Goal: Navigation & Orientation: Find specific page/section

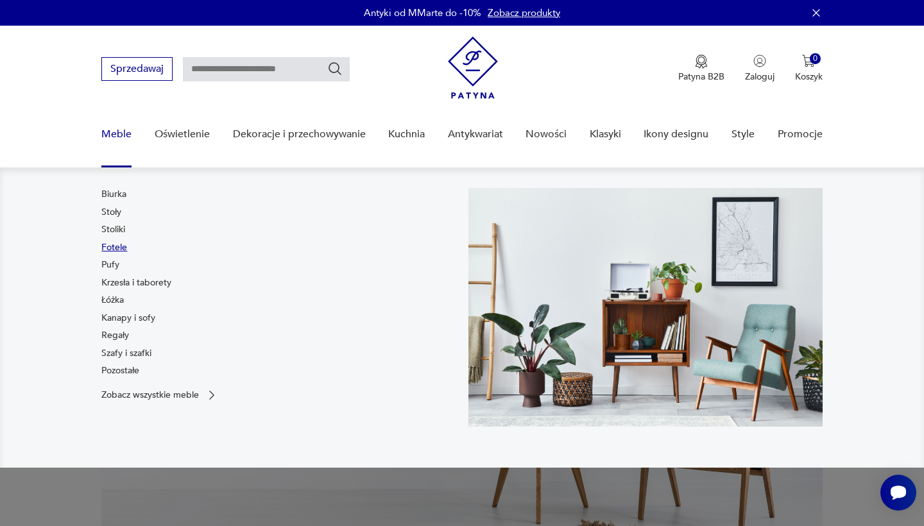
click at [123, 247] on link "Fotele" at bounding box center [114, 247] width 26 height 13
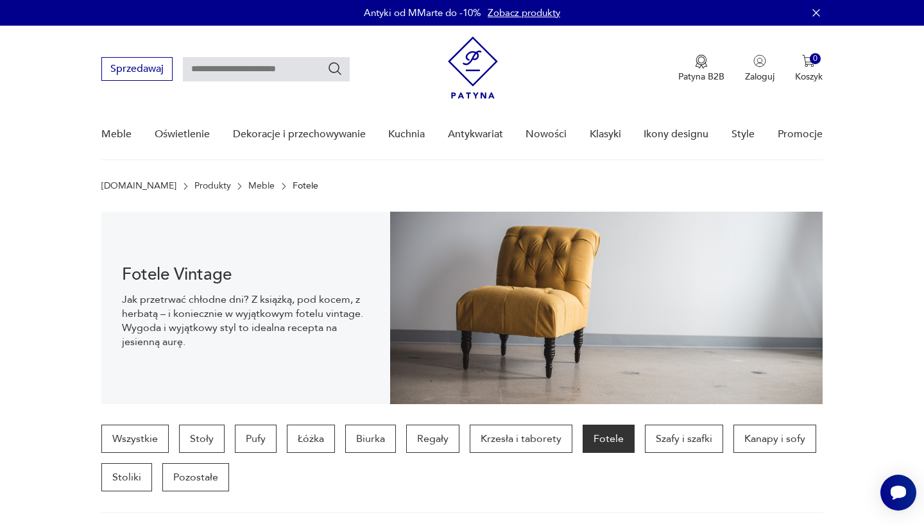
click at [295, 67] on input "text" at bounding box center [266, 69] width 167 height 24
click at [344, 67] on input "****" at bounding box center [266, 69] width 167 height 24
type input "****"
click at [334, 67] on icon "Szukaj" at bounding box center [334, 68] width 15 height 15
type input "****"
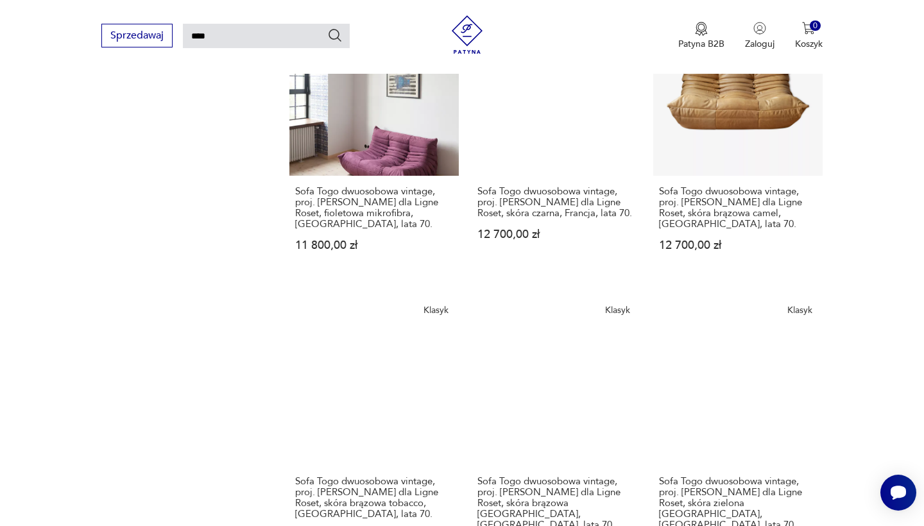
scroll to position [990, 0]
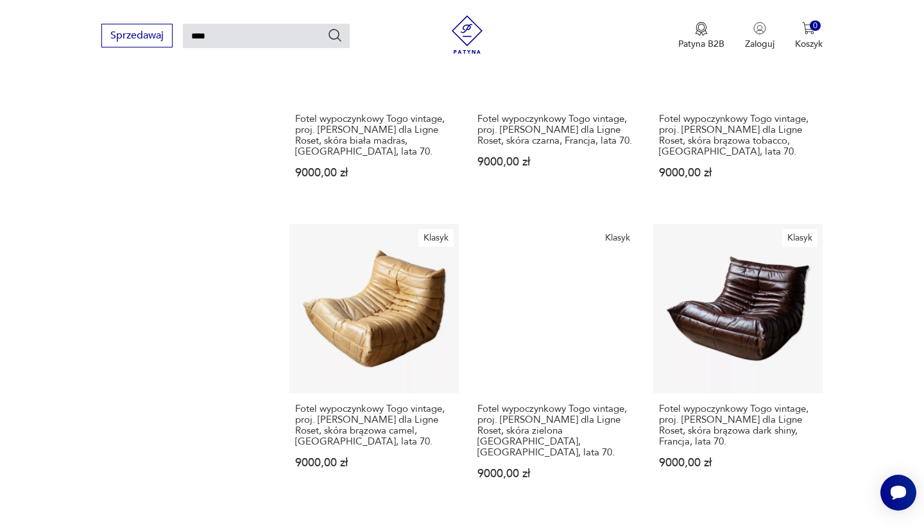
scroll to position [927, 0]
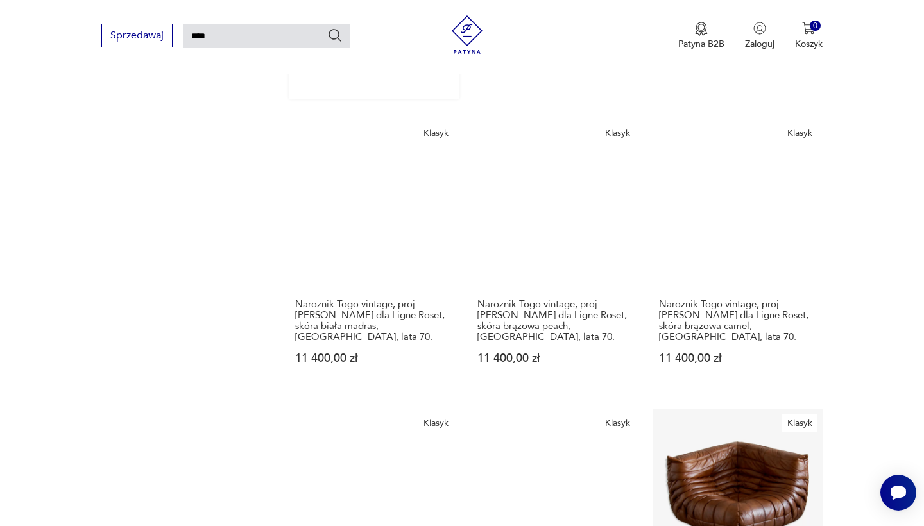
scroll to position [1067, 0]
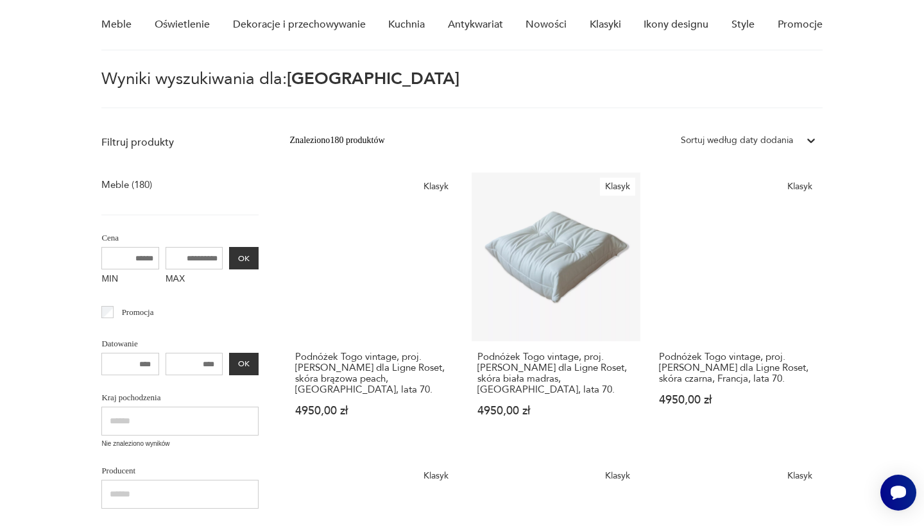
scroll to position [46, 0]
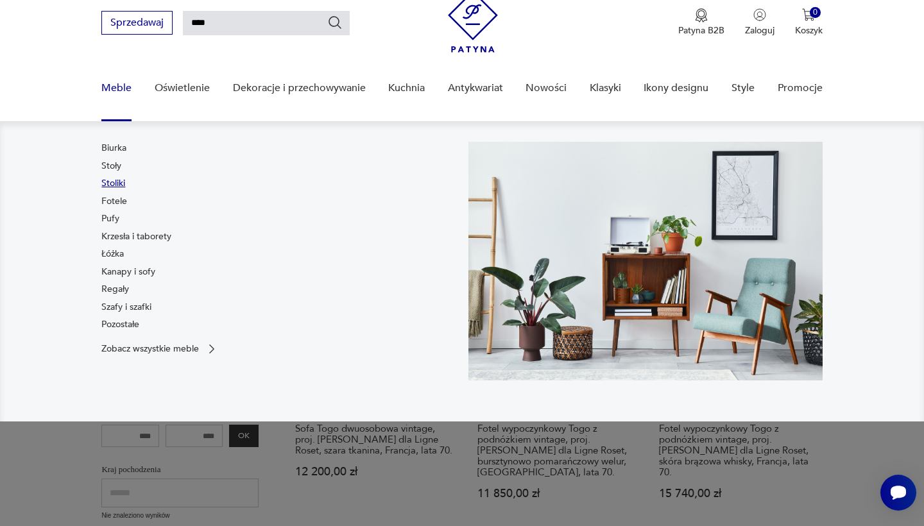
click at [117, 181] on link "Stoliki" at bounding box center [113, 183] width 24 height 13
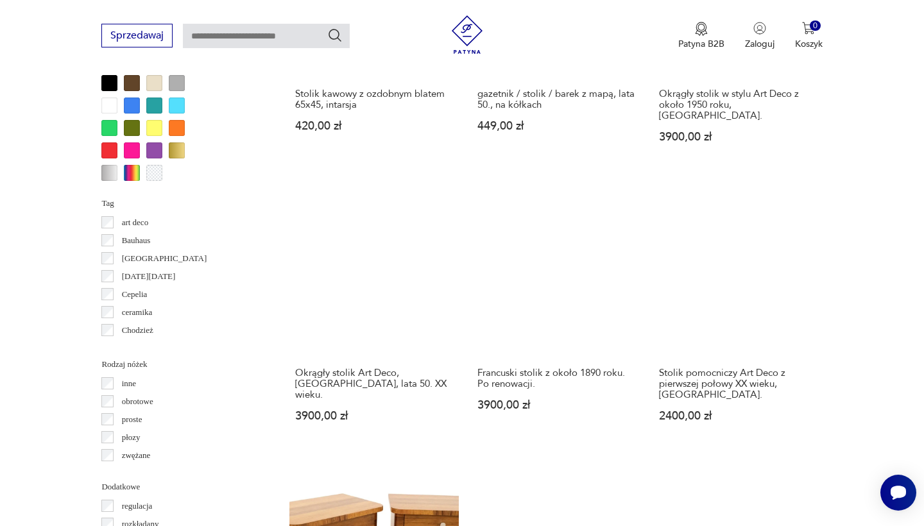
scroll to position [1212, 0]
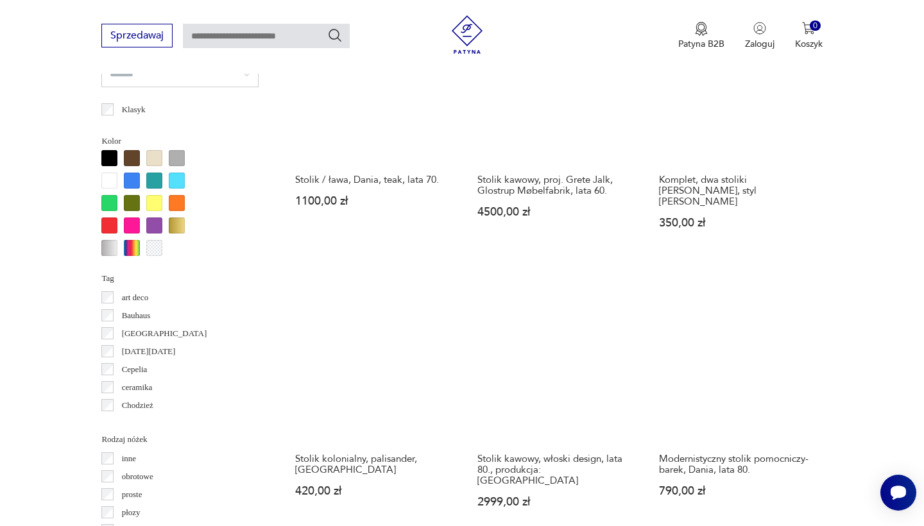
scroll to position [1125, 0]
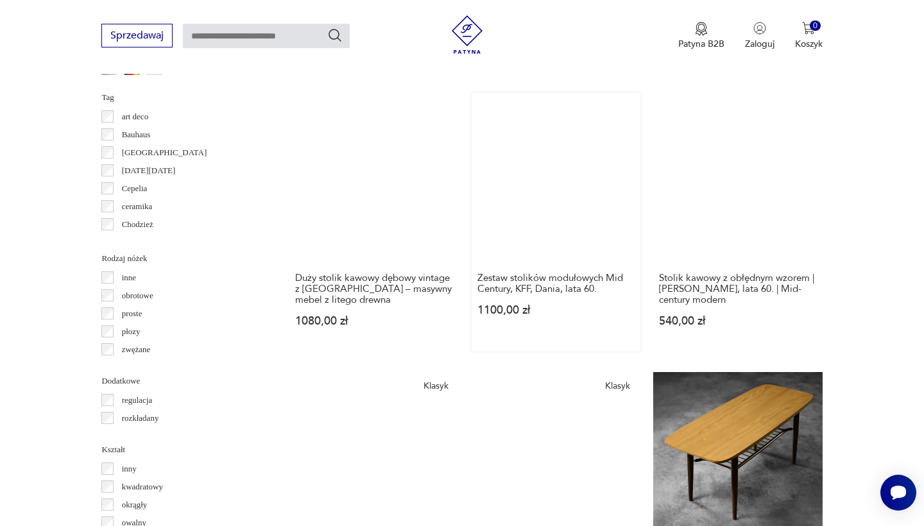
scroll to position [1335, 0]
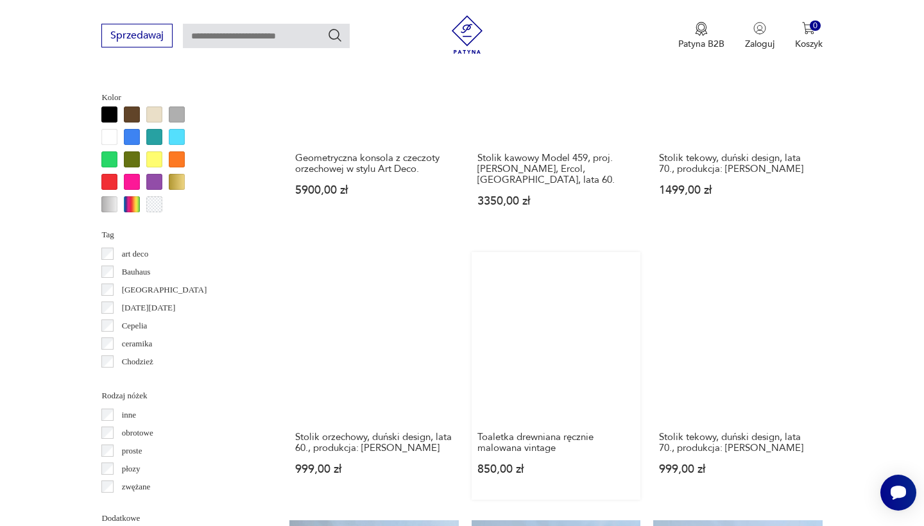
scroll to position [1173, 0]
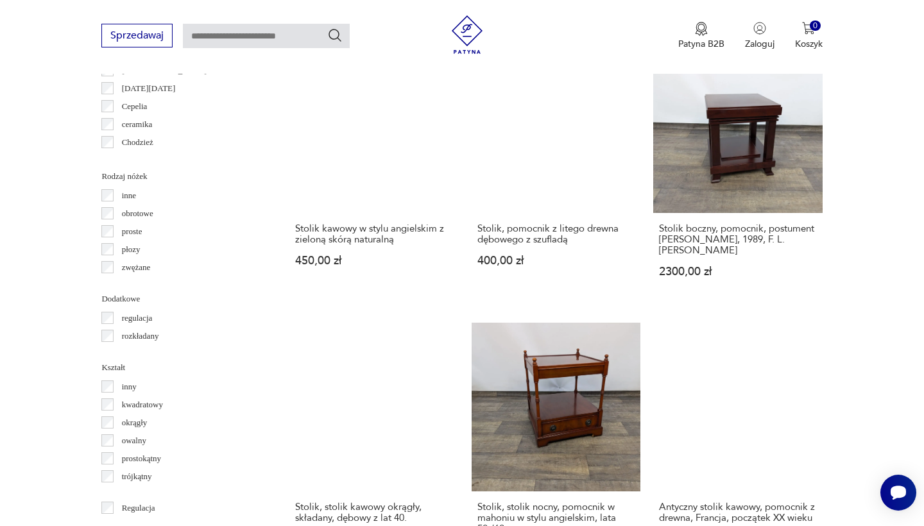
scroll to position [1387, 0]
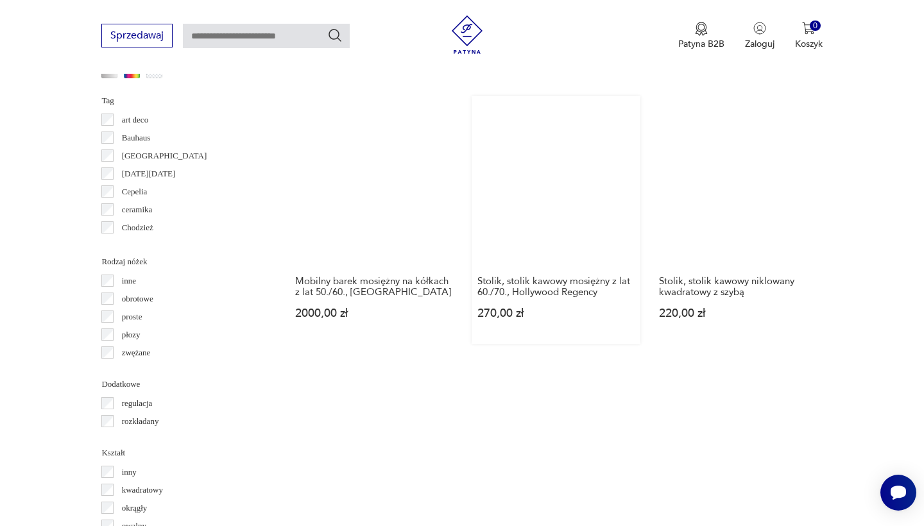
scroll to position [1310, 0]
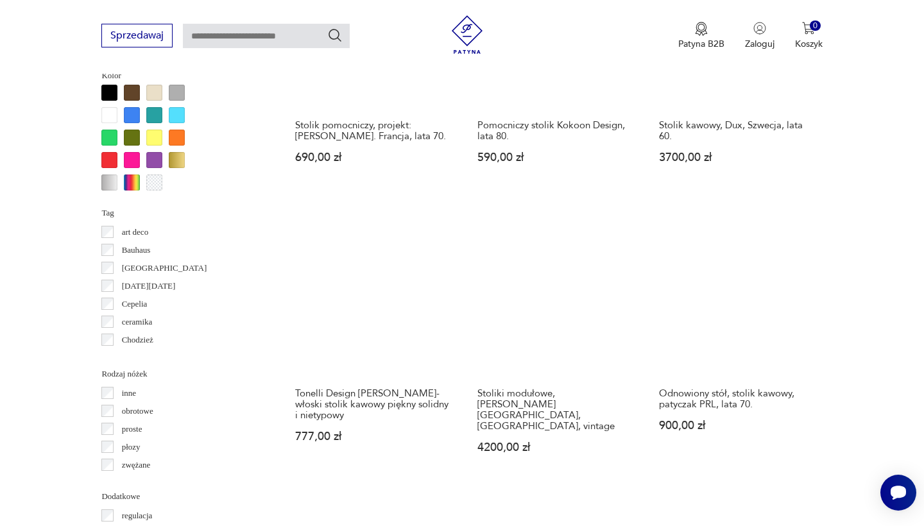
scroll to position [1223, 0]
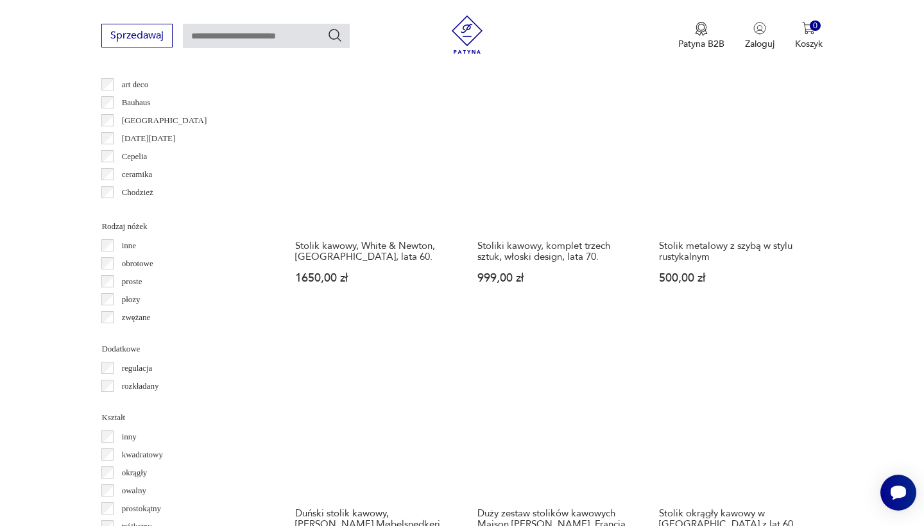
scroll to position [1348, 0]
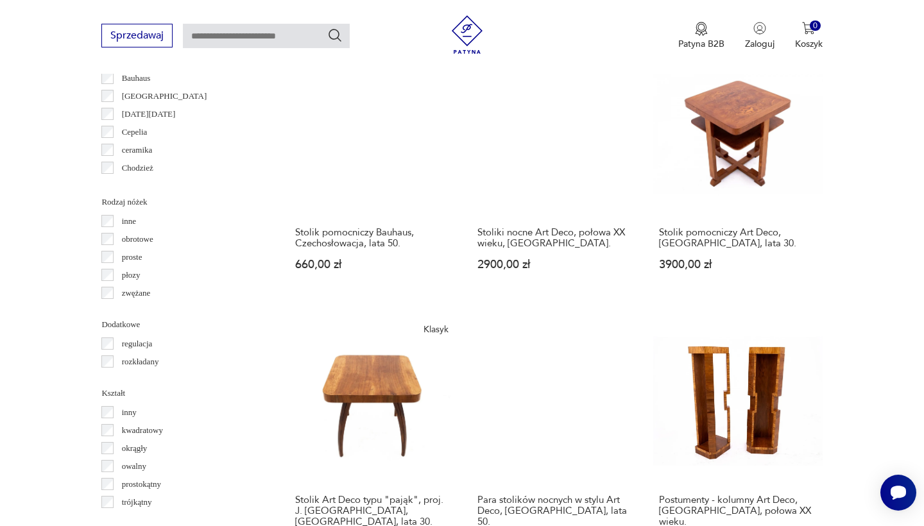
scroll to position [1371, 0]
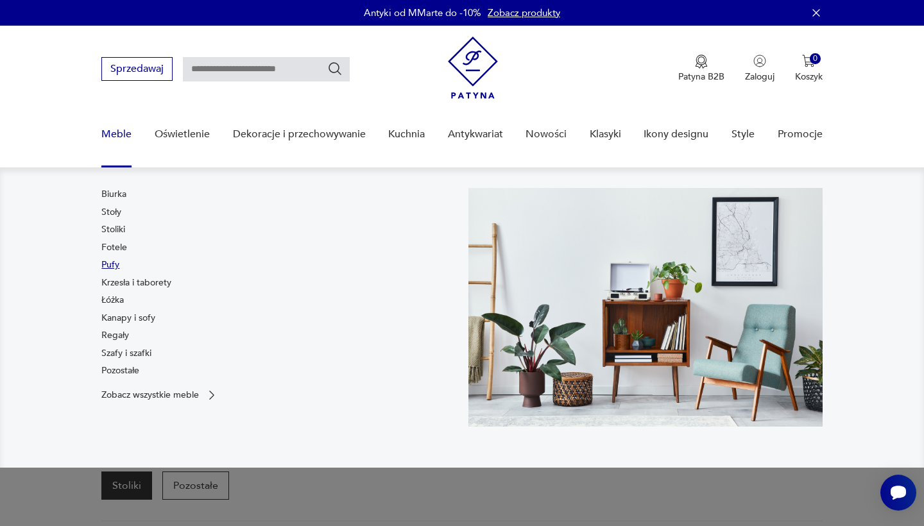
click at [115, 264] on link "Pufy" at bounding box center [110, 264] width 18 height 13
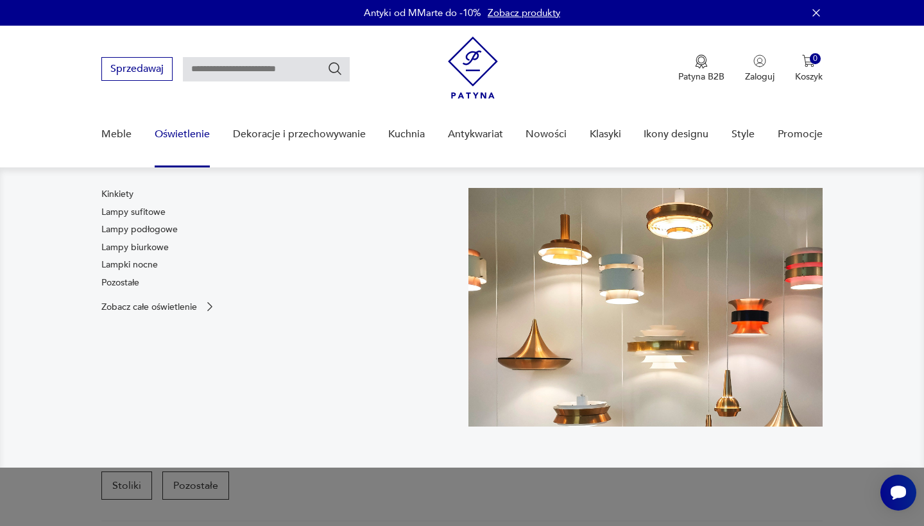
click at [178, 135] on link "Oświetlenie" at bounding box center [182, 134] width 55 height 49
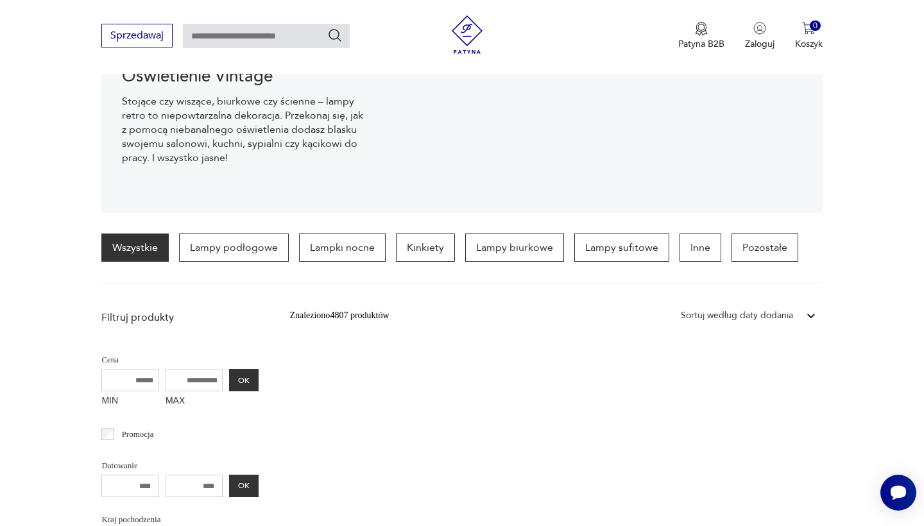
scroll to position [211, 0]
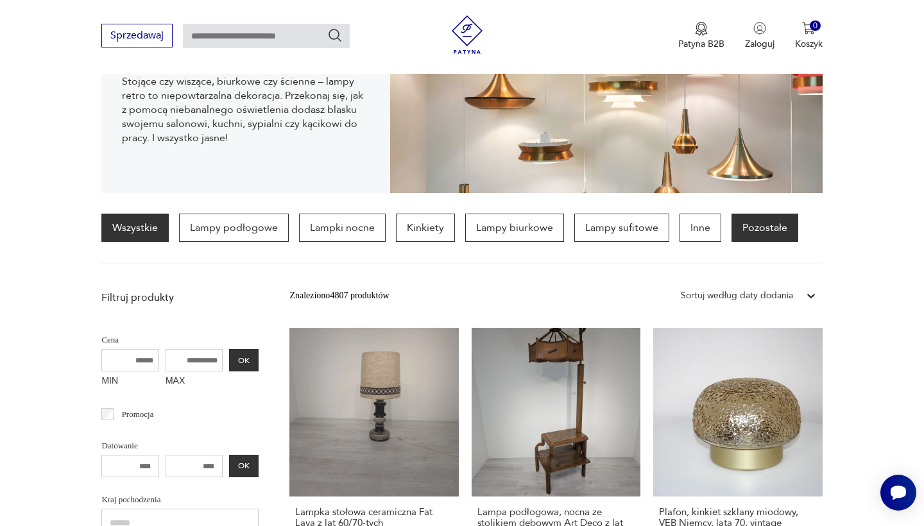
click at [764, 222] on p "Pozostałe" at bounding box center [764, 228] width 67 height 28
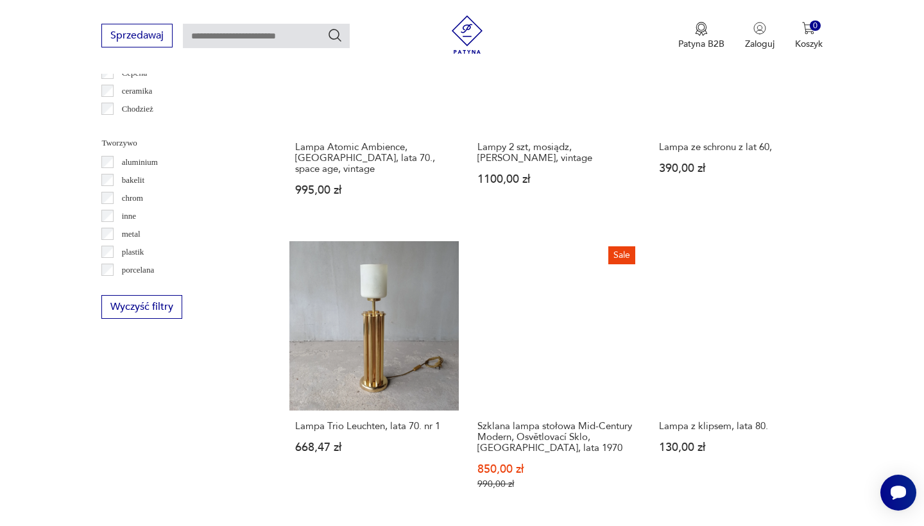
scroll to position [958, 0]
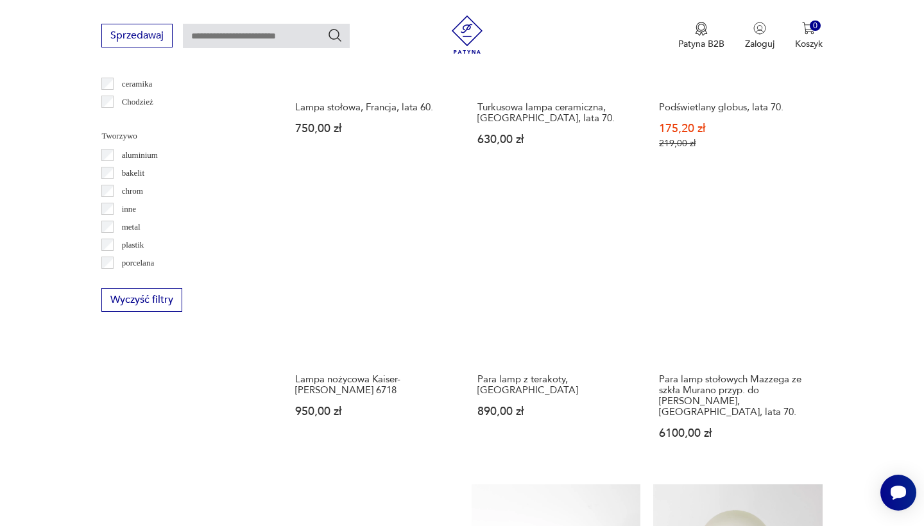
scroll to position [943, 0]
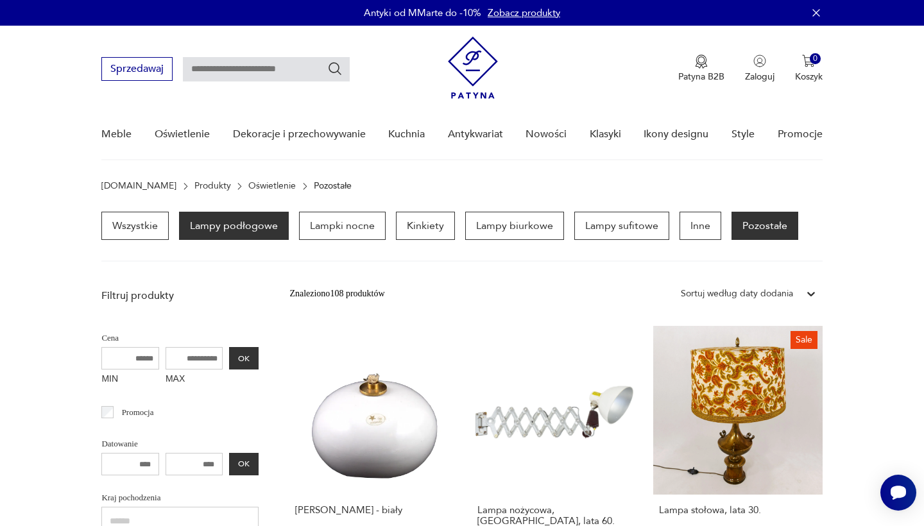
click at [255, 226] on p "Lampy podłogowe" at bounding box center [234, 226] width 110 height 28
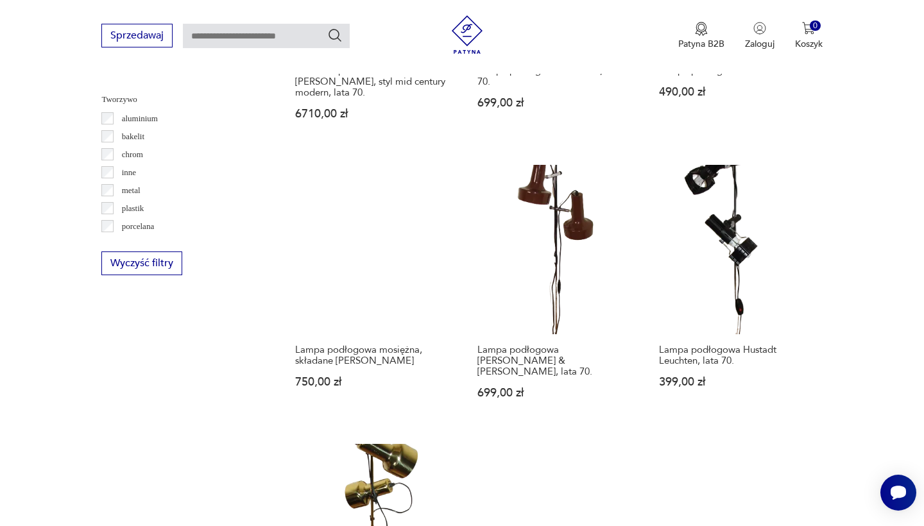
scroll to position [1190, 0]
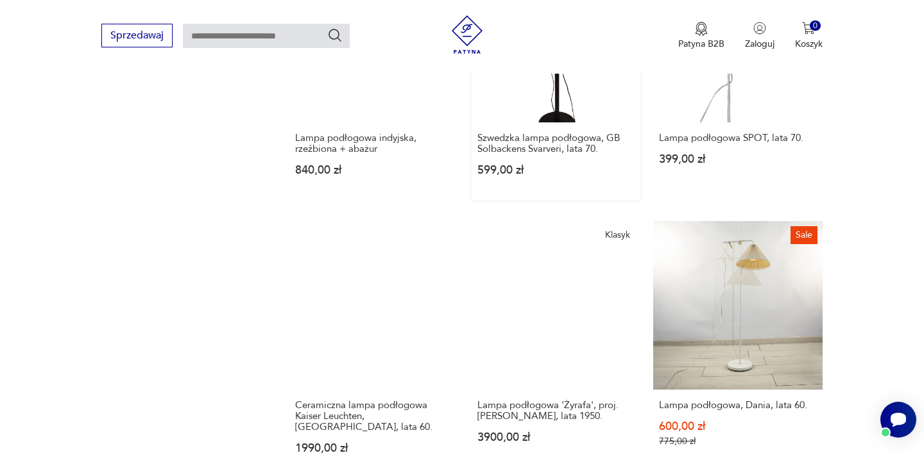
scroll to position [1403, 0]
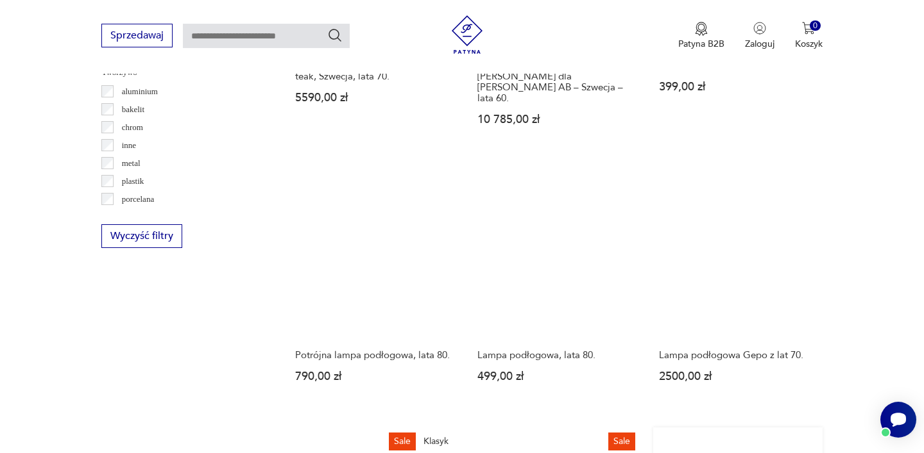
scroll to position [1262, 0]
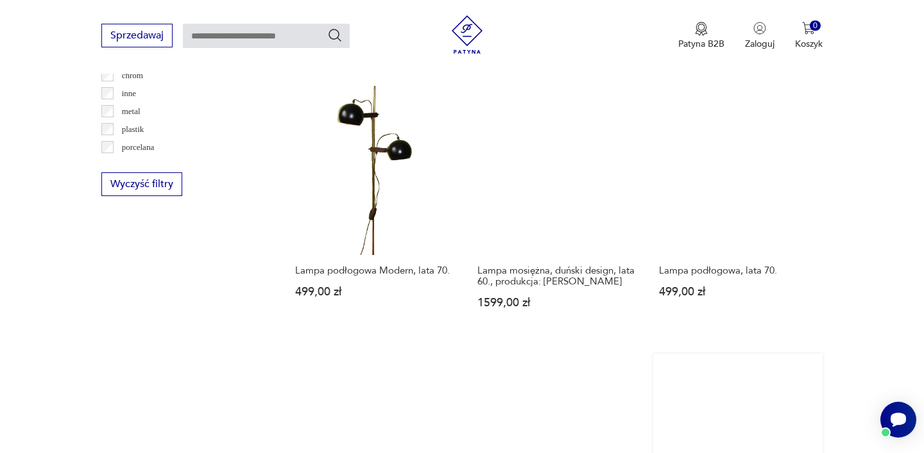
scroll to position [1286, 0]
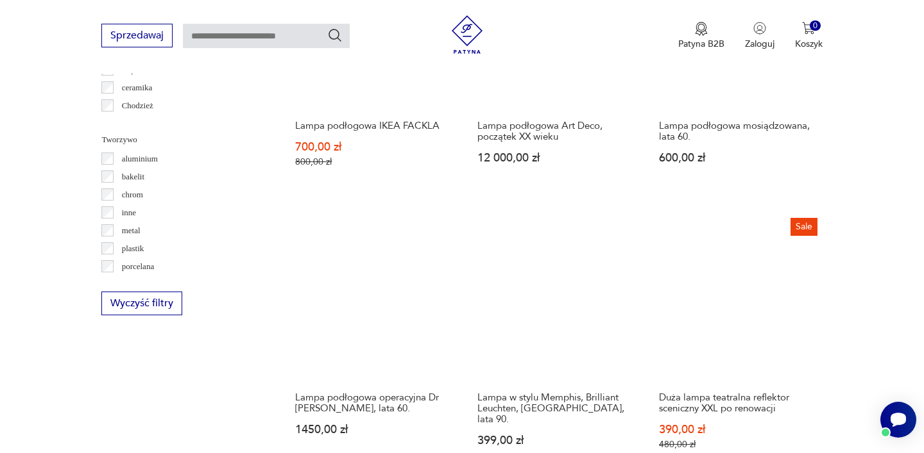
scroll to position [1149, 0]
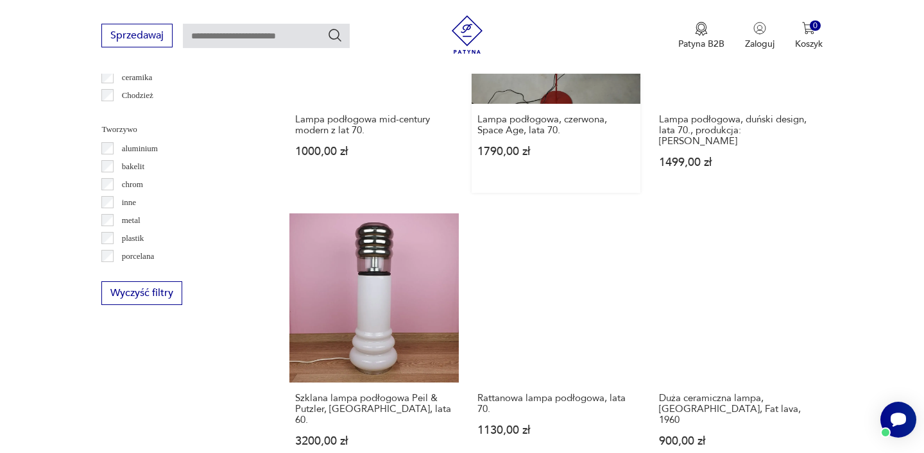
scroll to position [1169, 0]
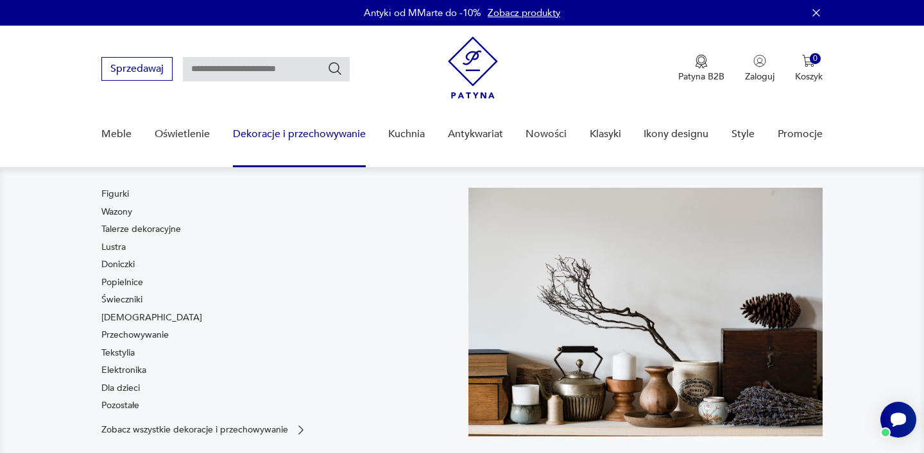
click at [345, 126] on link "Dekoracje i przechowywanie" at bounding box center [299, 134] width 133 height 49
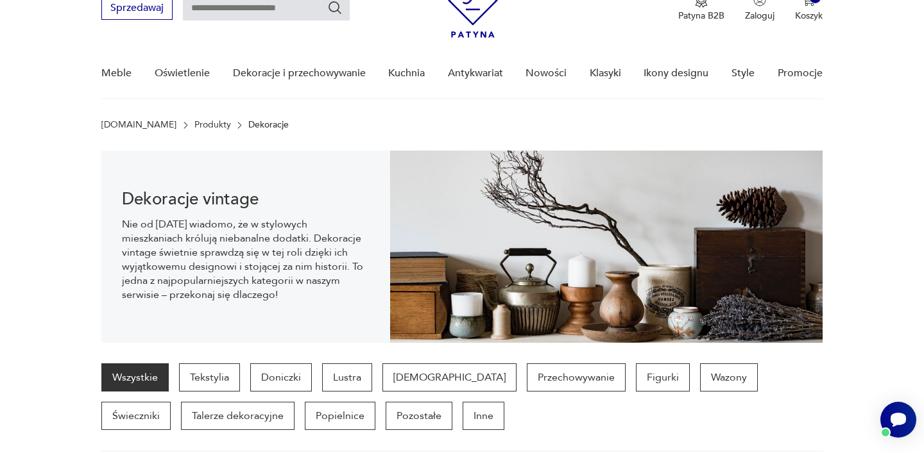
scroll to position [65, 0]
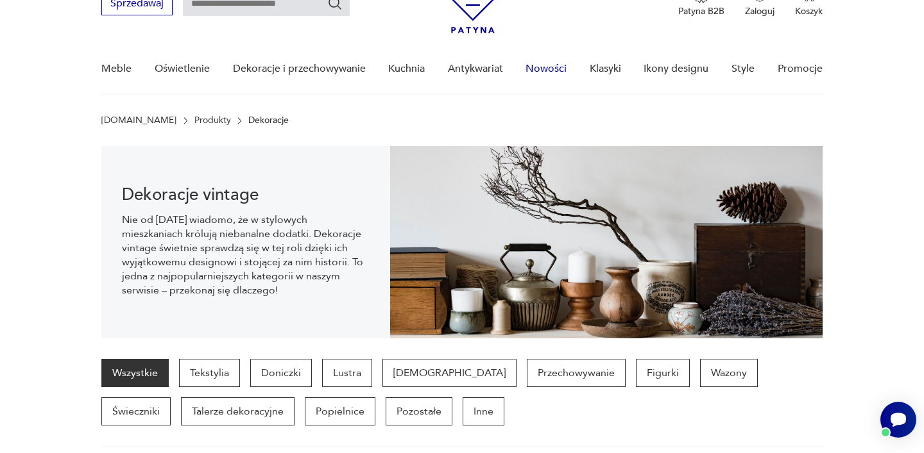
click at [555, 69] on link "Nowości" at bounding box center [545, 68] width 41 height 49
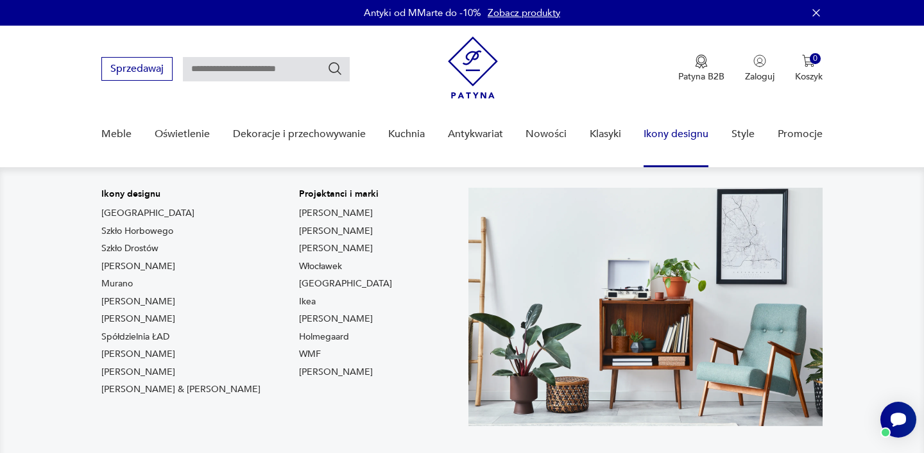
click at [677, 135] on link "Ikony designu" at bounding box center [675, 134] width 65 height 49
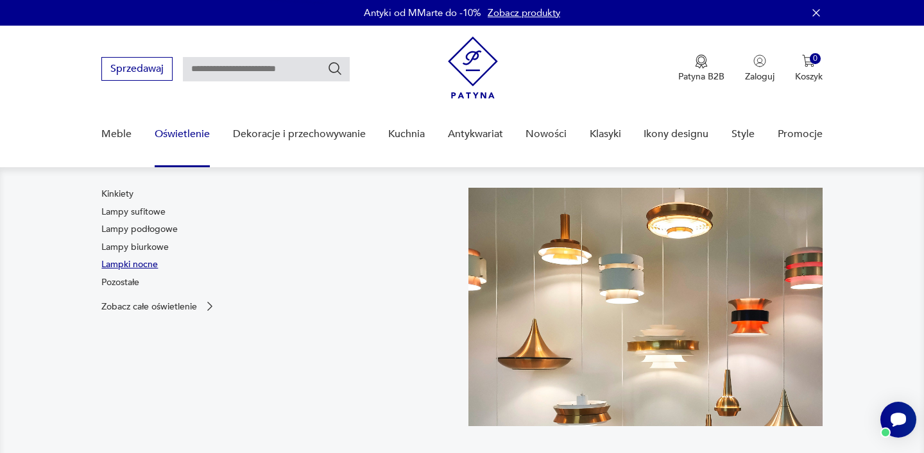
click at [152, 265] on link "Lampki nocne" at bounding box center [129, 264] width 56 height 13
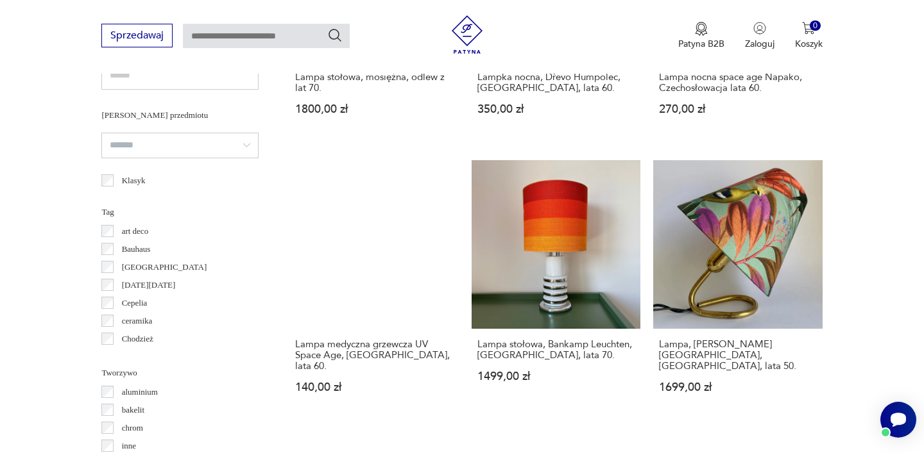
scroll to position [1126, 0]
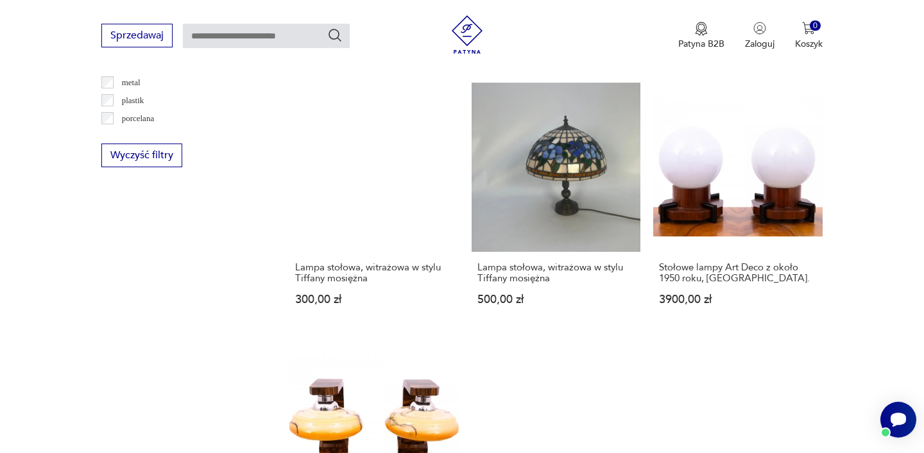
scroll to position [1299, 0]
